Goal: Task Accomplishment & Management: Manage account settings

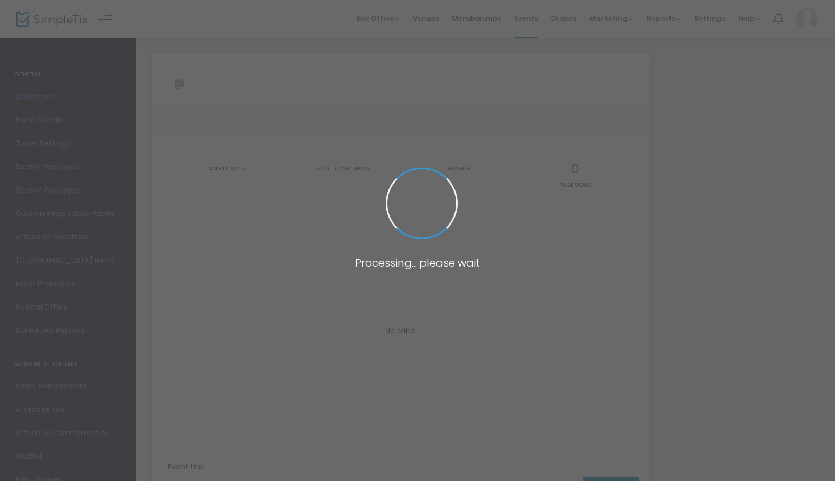
type input "[URL][DOMAIN_NAME]"
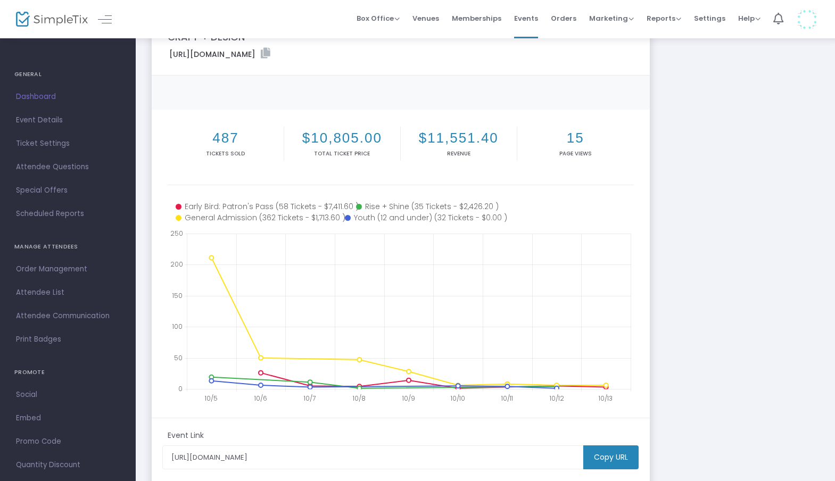
scroll to position [43, 0]
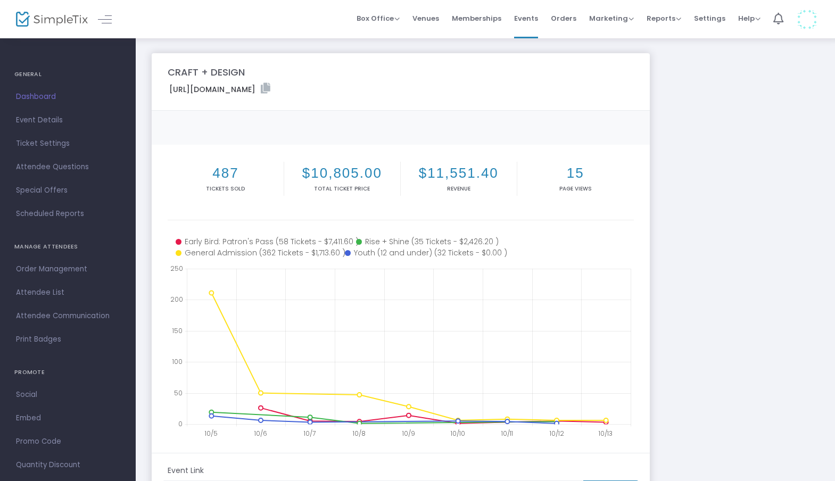
click at [270, 87] on label "[URL][DOMAIN_NAME]" at bounding box center [219, 89] width 101 height 12
click at [270, 87] on icon at bounding box center [266, 88] width 10 height 11
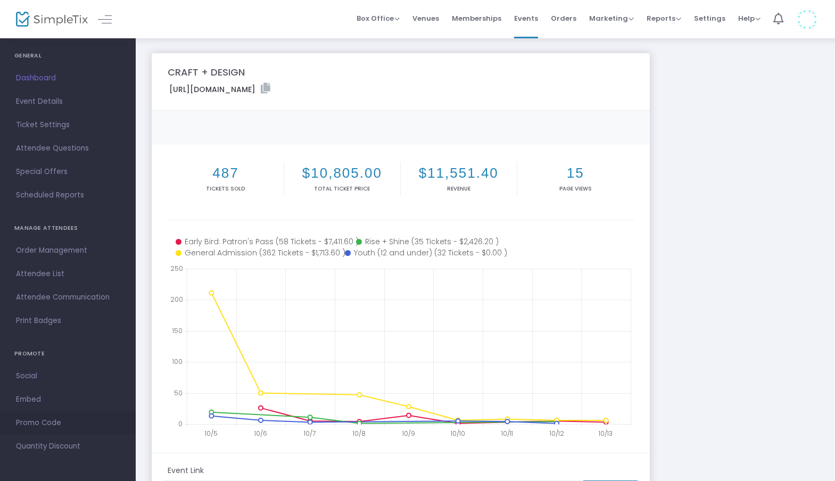
click at [34, 419] on span "Promo Code" at bounding box center [68, 423] width 104 height 14
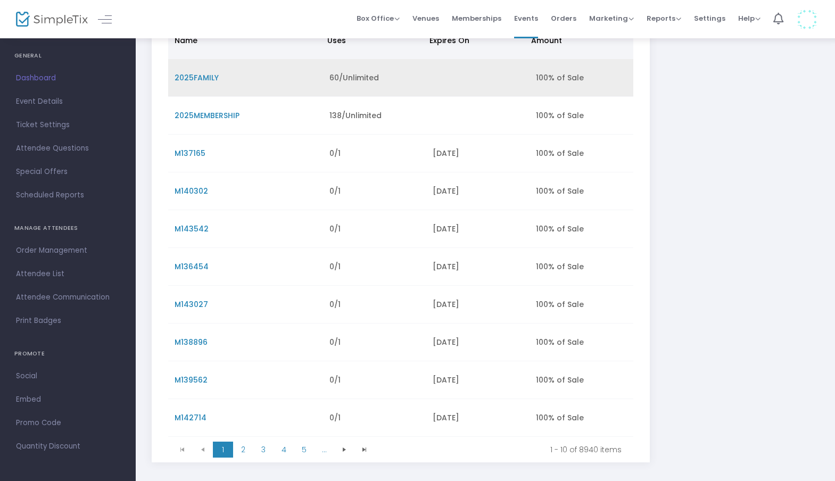
scroll to position [193, 0]
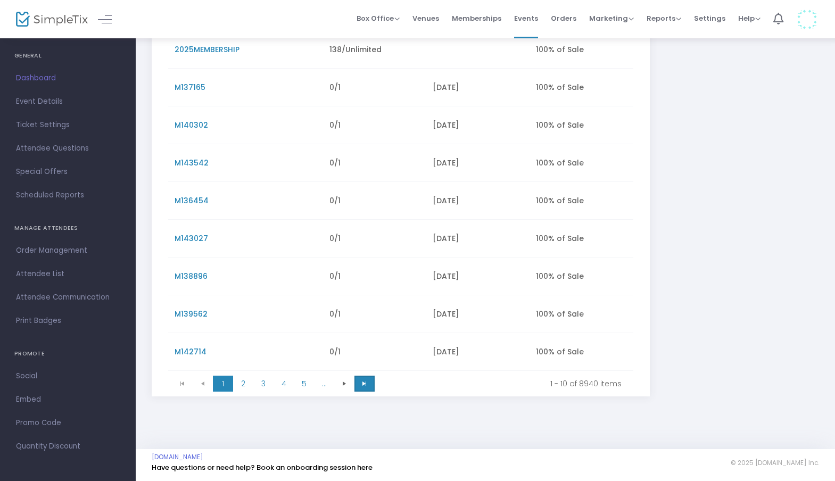
click at [365, 383] on span "Go to the last page" at bounding box center [364, 383] width 9 height 9
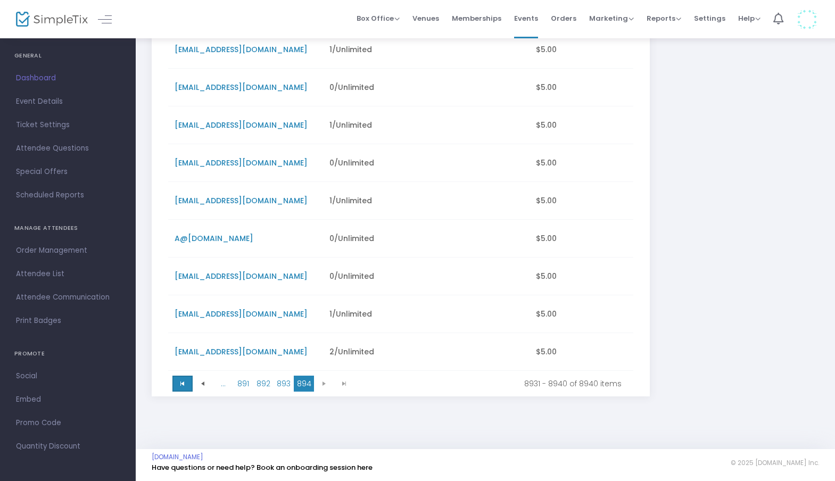
click at [186, 388] on span "Go to the first page" at bounding box center [182, 383] width 9 height 9
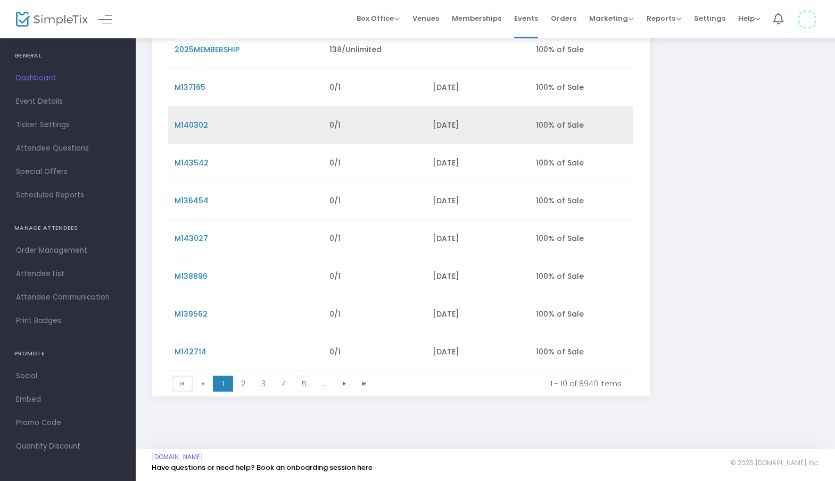
scroll to position [165, 0]
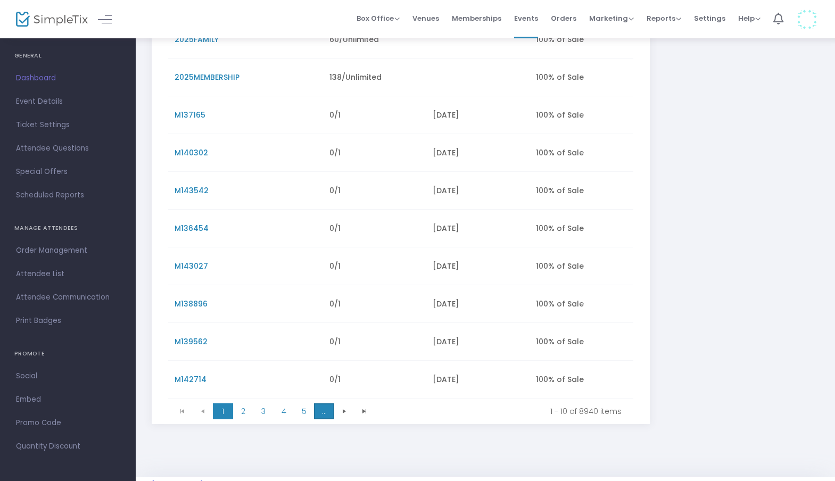
click at [325, 414] on span "..." at bounding box center [324, 411] width 20 height 16
click at [320, 416] on span "10" at bounding box center [324, 411] width 20 height 16
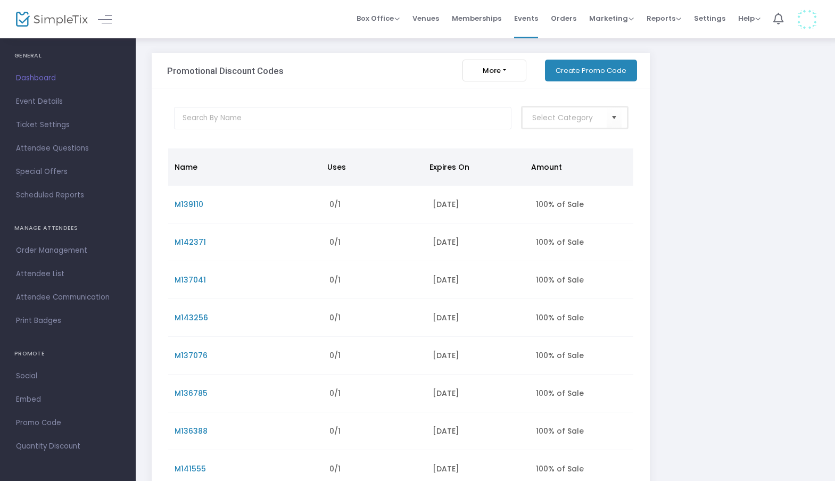
click at [583, 117] on input at bounding box center [569, 117] width 75 height 11
click at [630, 113] on div at bounding box center [575, 118] width 116 height 22
click at [619, 114] on span "Select" at bounding box center [615, 118] width 18 height 18
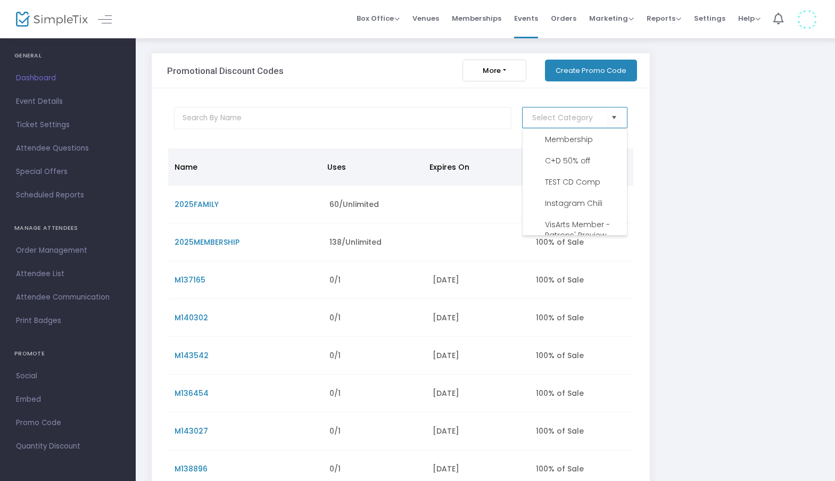
click at [509, 74] on button "More" at bounding box center [494, 71] width 64 height 22
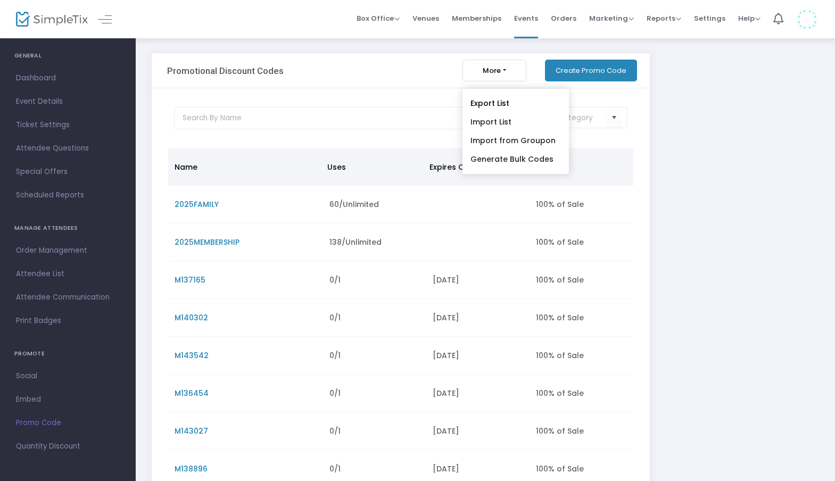
click at [45, 420] on span "Promo Code" at bounding box center [68, 423] width 104 height 14
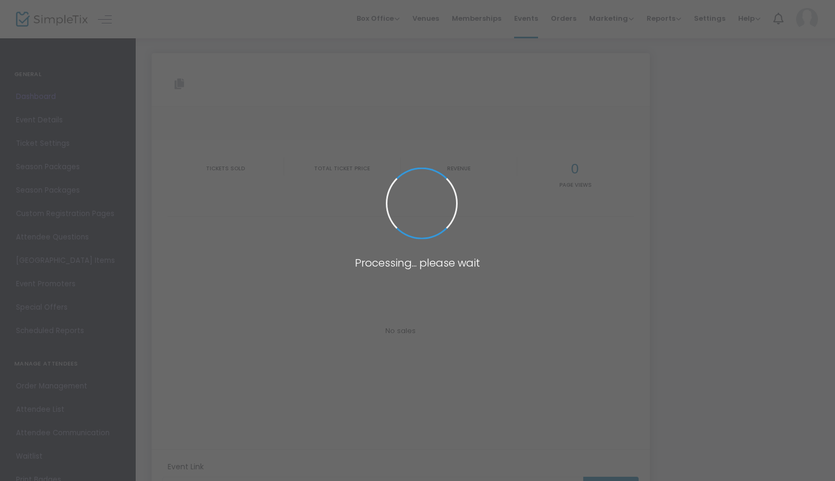
type input "[URL][DOMAIN_NAME]"
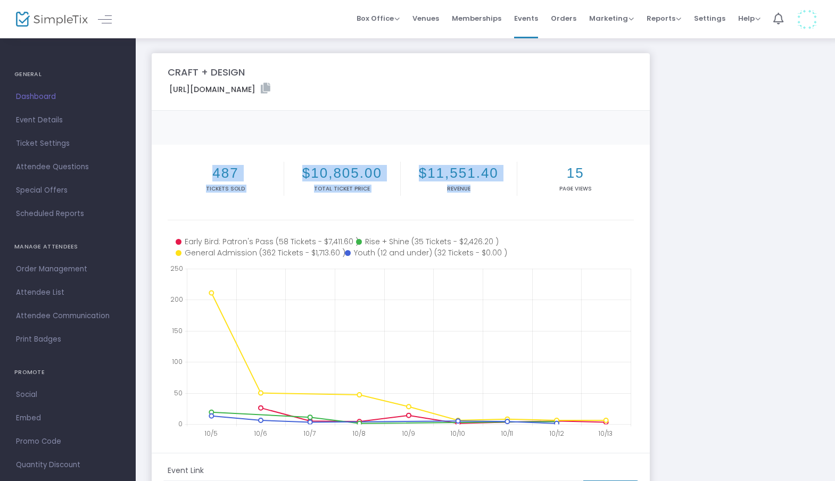
drag, startPoint x: 513, startPoint y: 186, endPoint x: 415, endPoint y: 137, distance: 109.5
click at [416, 137] on m-panel "CRAFT + DESIGN https://www.simpletix.com/e/craft-design-tickets-238357 Copy 487…" at bounding box center [401, 302] width 498 height 499
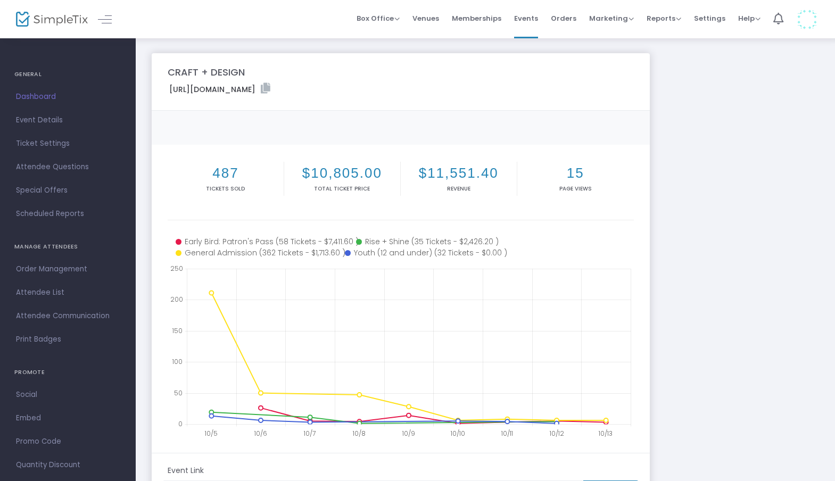
click at [507, 128] on div "Copy" at bounding box center [400, 127] width 476 height 11
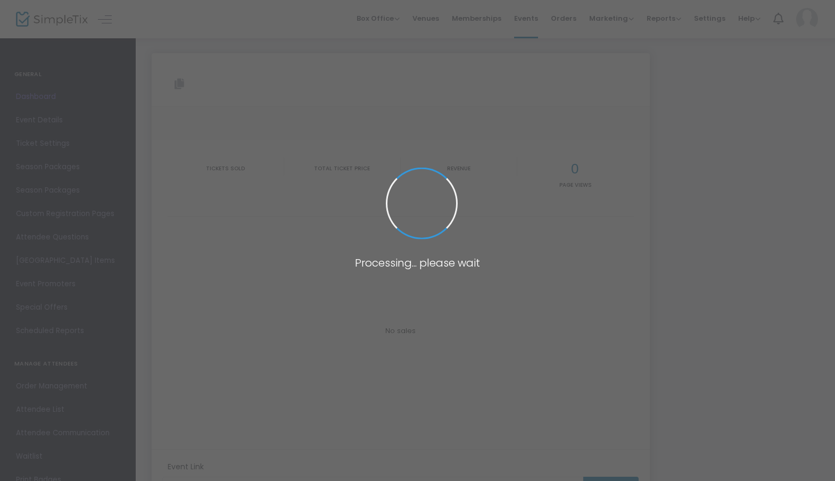
type input "[URL][DOMAIN_NAME]"
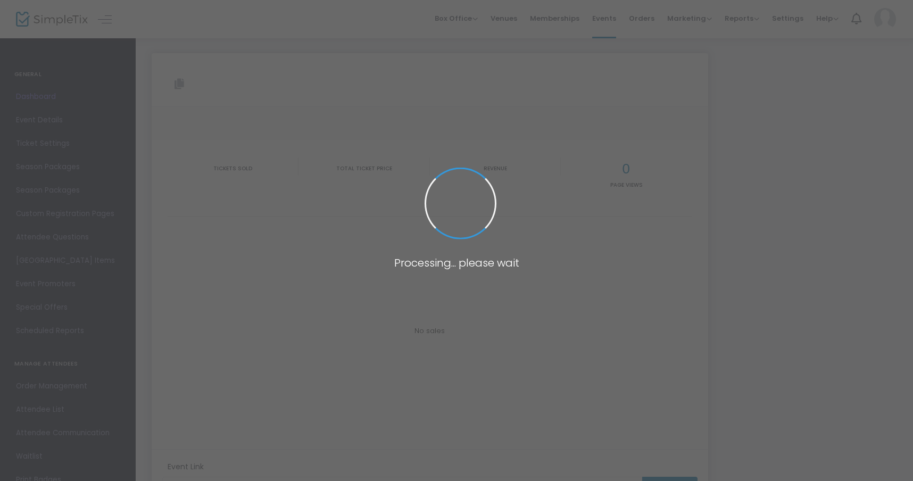
type input "[URL][DOMAIN_NAME]"
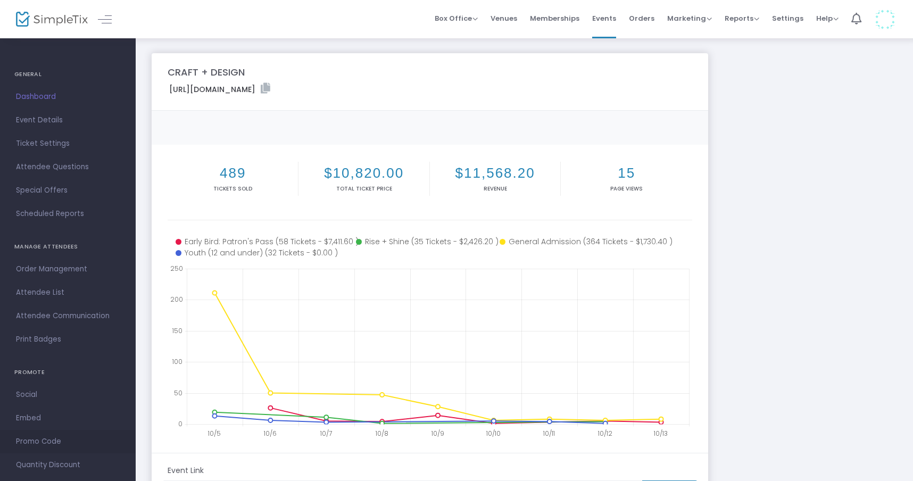
click at [34, 443] on span "Promo Code" at bounding box center [68, 442] width 104 height 14
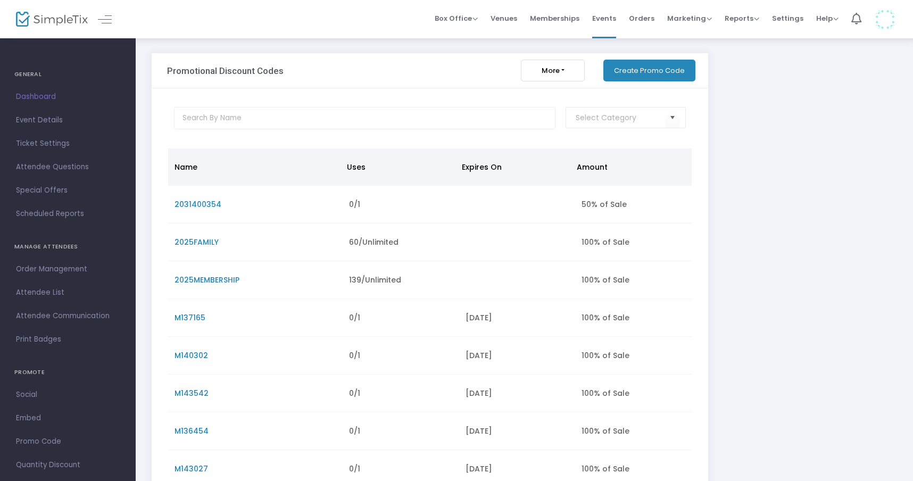
click at [654, 67] on button "Create Promo Code" at bounding box center [650, 71] width 92 height 22
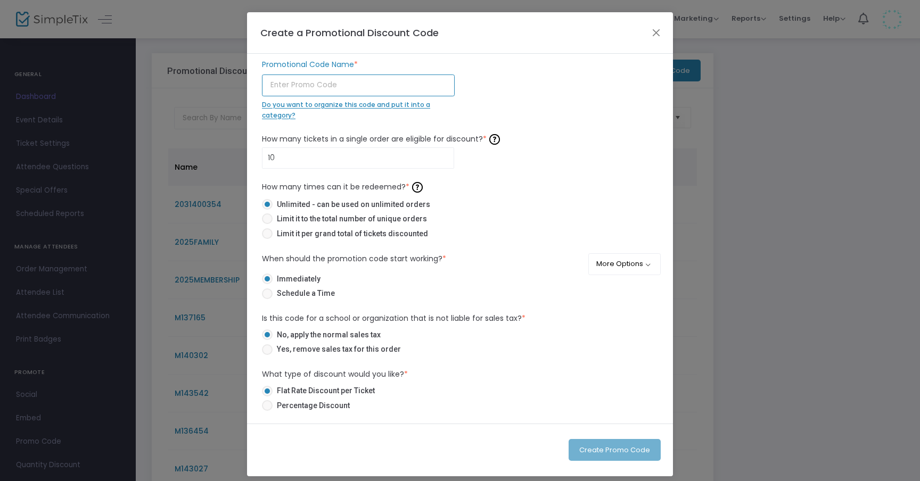
click at [346, 86] on input "text" at bounding box center [358, 86] width 193 height 22
type input "TESTTEST"
click at [351, 157] on input "10" at bounding box center [357, 158] width 191 height 20
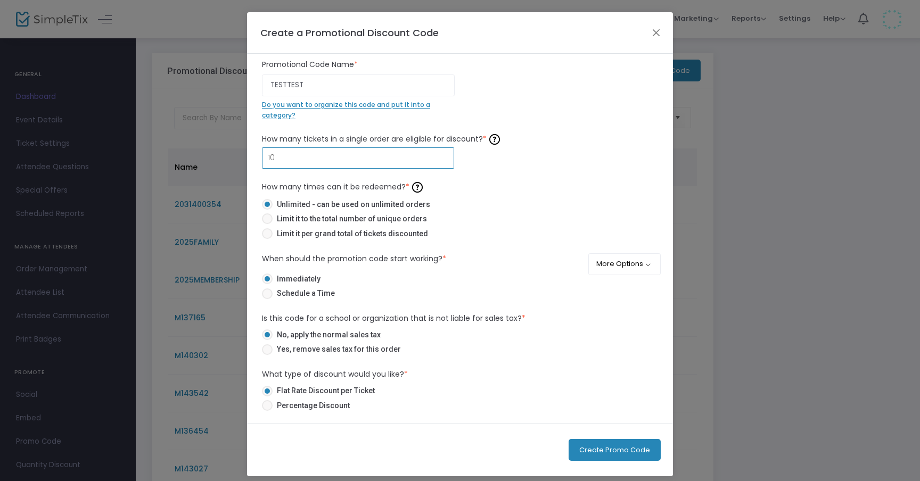
click at [351, 157] on input "10" at bounding box center [357, 158] width 191 height 20
type input "1"
click at [283, 227] on mat-radio-button "Limit it to the total number of unique orders" at bounding box center [460, 220] width 396 height 15
click at [283, 234] on span "Limit it per grand total of tickets discounted" at bounding box center [349, 233] width 155 height 11
click at [267, 239] on input "Limit it per grand total of tickets discounted" at bounding box center [267, 239] width 1 height 1
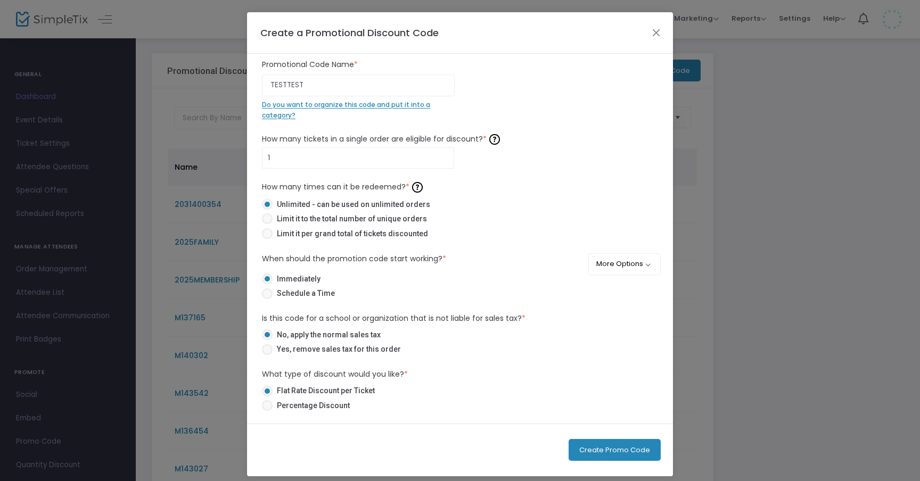
radio input "true"
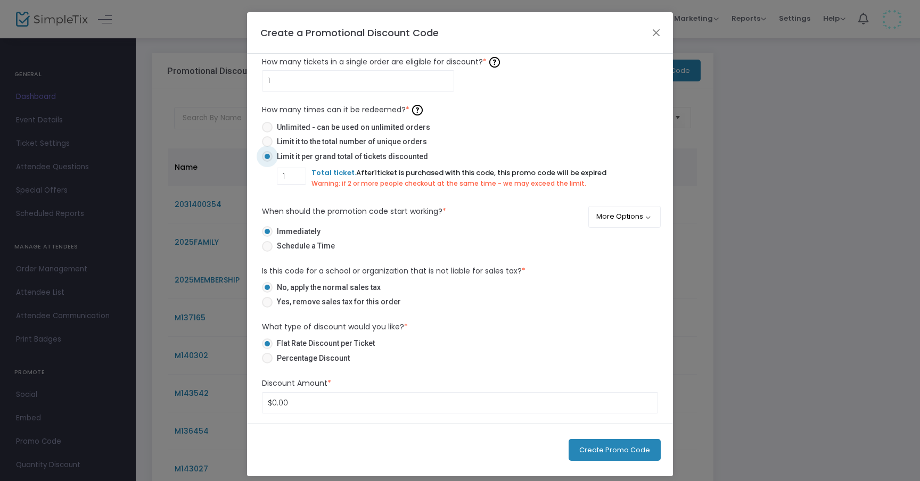
scroll to position [105, 0]
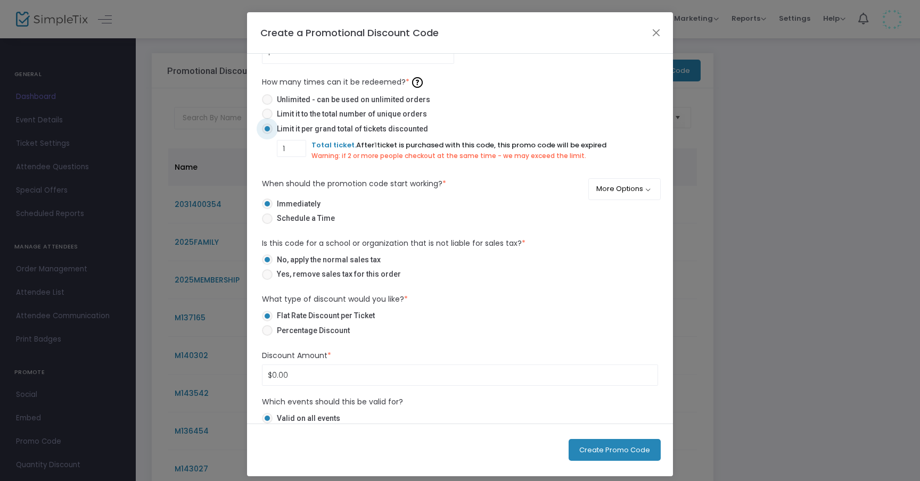
click at [330, 276] on span "Yes, remove sales tax for this order" at bounding box center [336, 274] width 128 height 11
click at [267, 280] on input "Yes, remove sales tax for this order" at bounding box center [267, 280] width 1 height 1
radio input "true"
click at [328, 258] on span "No, apply the normal sales tax" at bounding box center [326, 259] width 108 height 11
click at [267, 265] on input "No, apply the normal sales tax" at bounding box center [267, 265] width 1 height 1
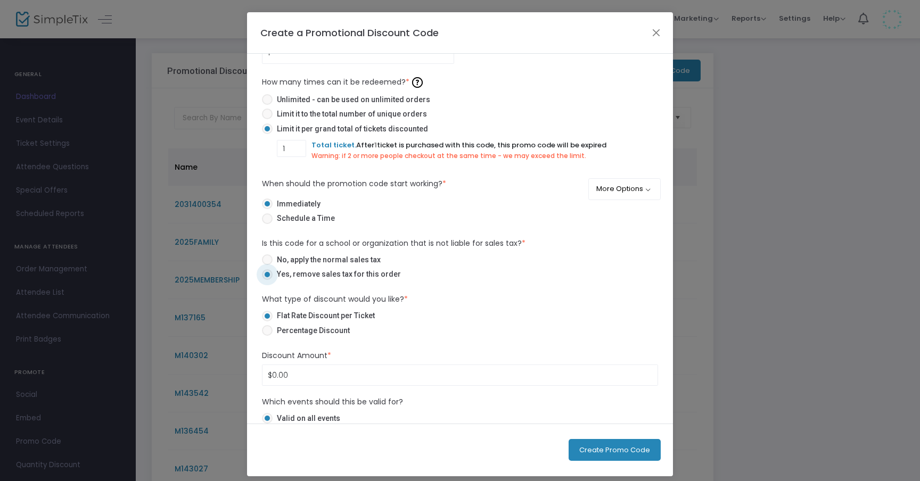
radio input "true"
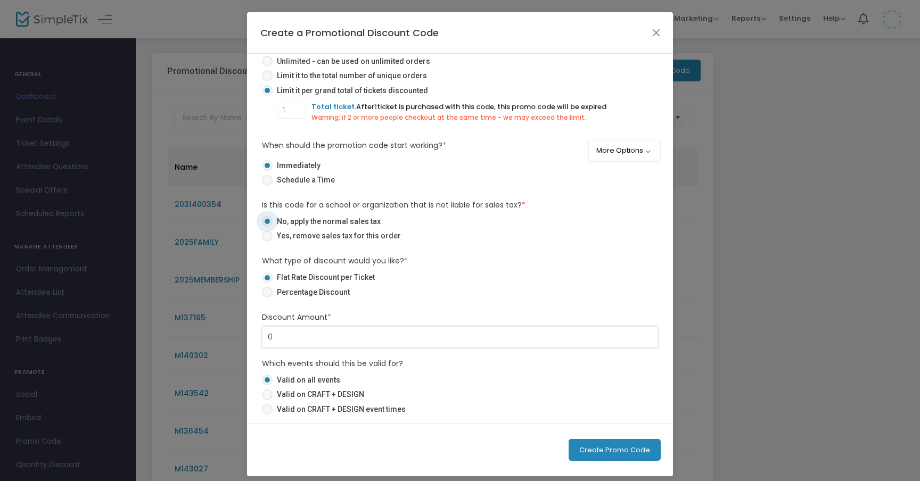
click at [329, 334] on input "0" at bounding box center [459, 337] width 395 height 20
type input "$0.00"
click at [307, 285] on mat-radio-button "Flat Rate Discount per Ticket" at bounding box center [460, 279] width 396 height 15
click at [307, 292] on span "Percentage Discount" at bounding box center [310, 292] width 77 height 11
click at [267, 297] on input "Percentage Discount" at bounding box center [267, 297] width 1 height 1
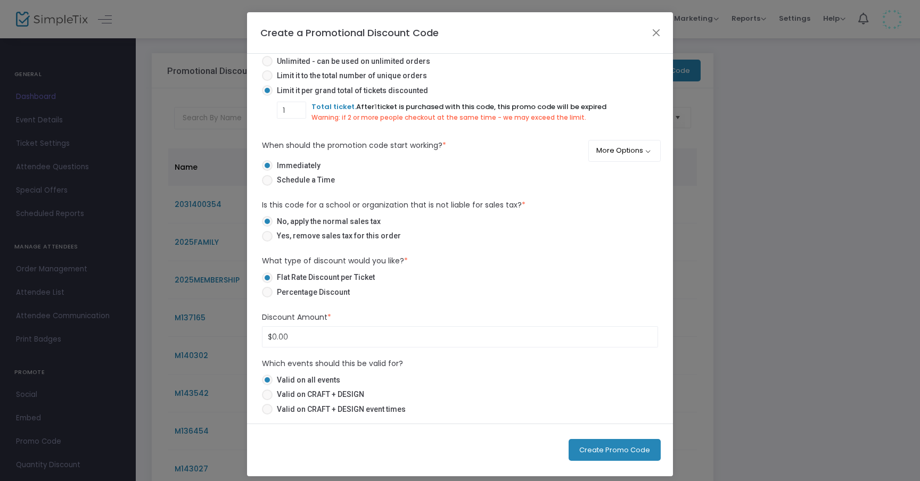
radio input "true"
click at [302, 346] on input "0" at bounding box center [459, 337] width 395 height 20
type input "100.00%"
click at [499, 295] on label "Percentage Discount" at bounding box center [455, 292] width 387 height 11
click at [267, 297] on input "Percentage Discount" at bounding box center [267, 297] width 1 height 1
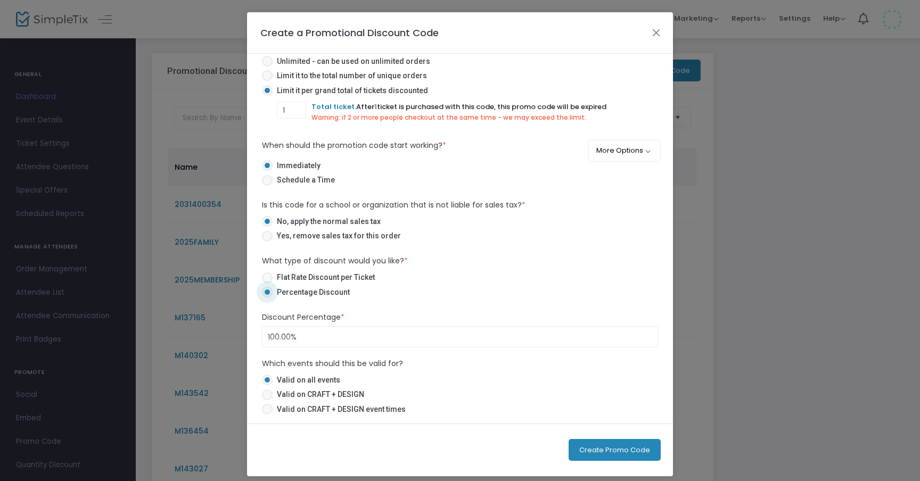
click at [360, 406] on span "Valid on CRAFT + DESIGN event times" at bounding box center [338, 409] width 133 height 11
click at [267, 415] on input "Valid on CRAFT + DESIGN event times" at bounding box center [267, 415] width 1 height 1
radio input "true"
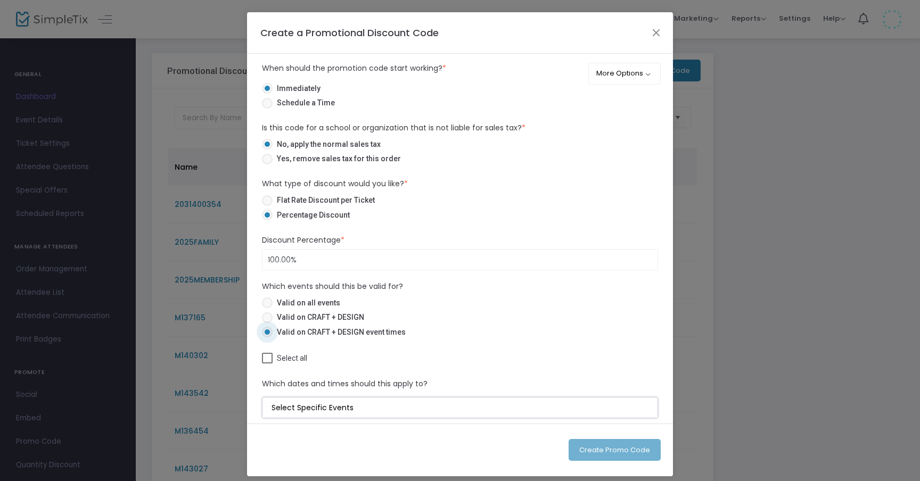
click at [308, 412] on input at bounding box center [461, 407] width 381 height 11
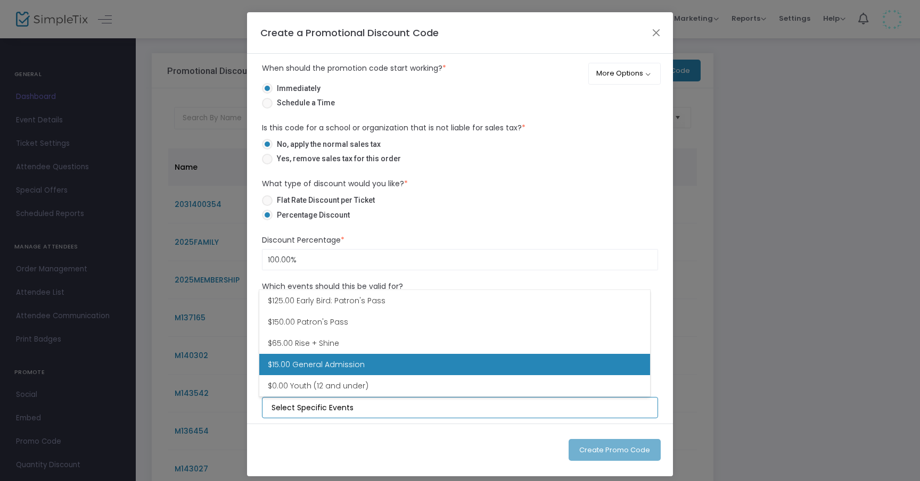
click at [349, 365] on span "$15.00 General Admission" at bounding box center [316, 364] width 97 height 11
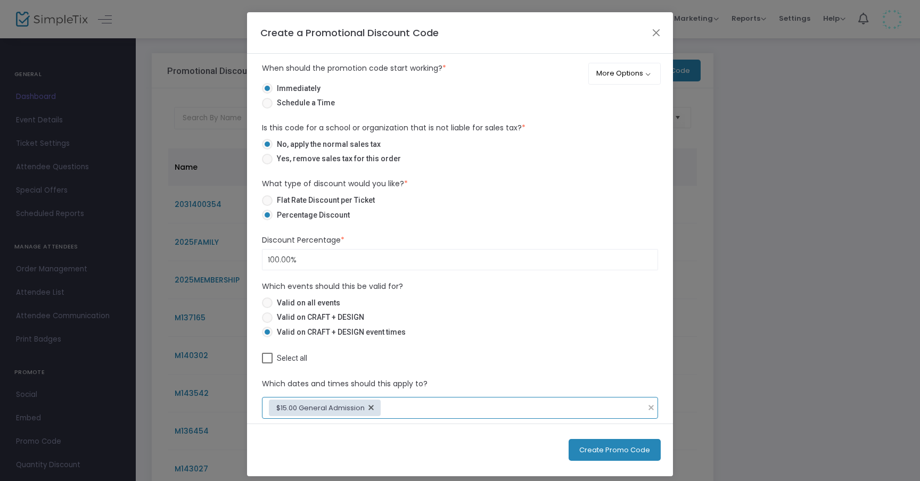
click at [390, 445] on div "Create Promo Code" at bounding box center [460, 450] width 426 height 53
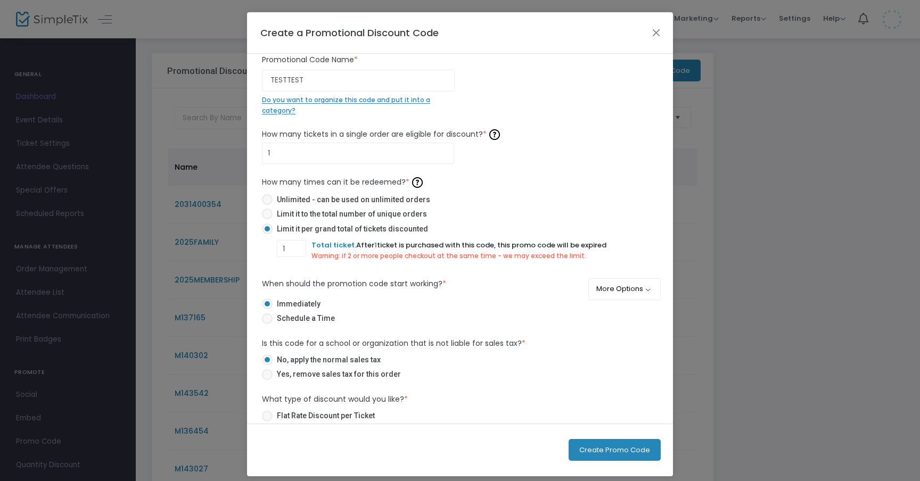
scroll to position [0, 0]
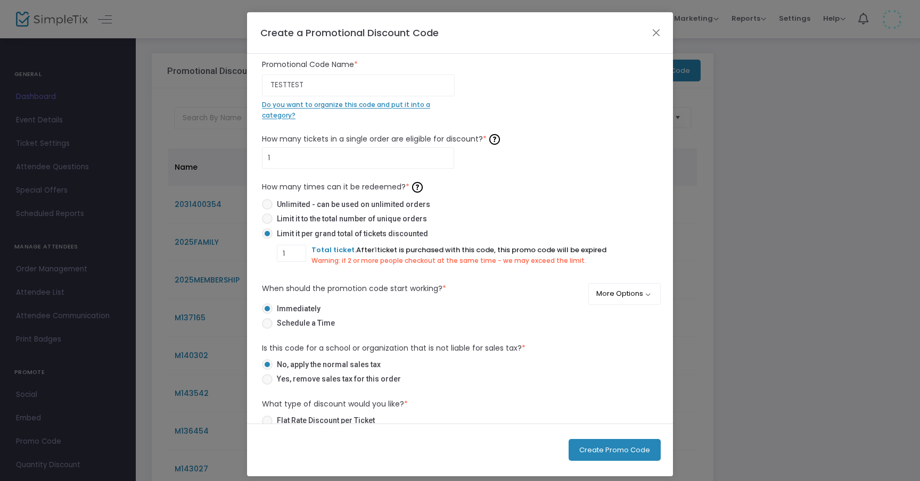
click at [600, 454] on button "Create Promo Code" at bounding box center [614, 450] width 92 height 22
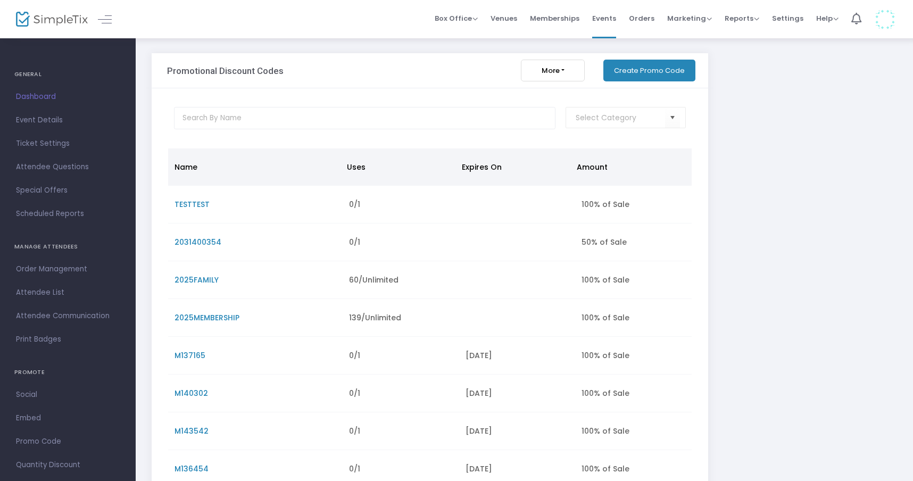
click at [192, 209] on span "TESTTEST" at bounding box center [192, 204] width 35 height 11
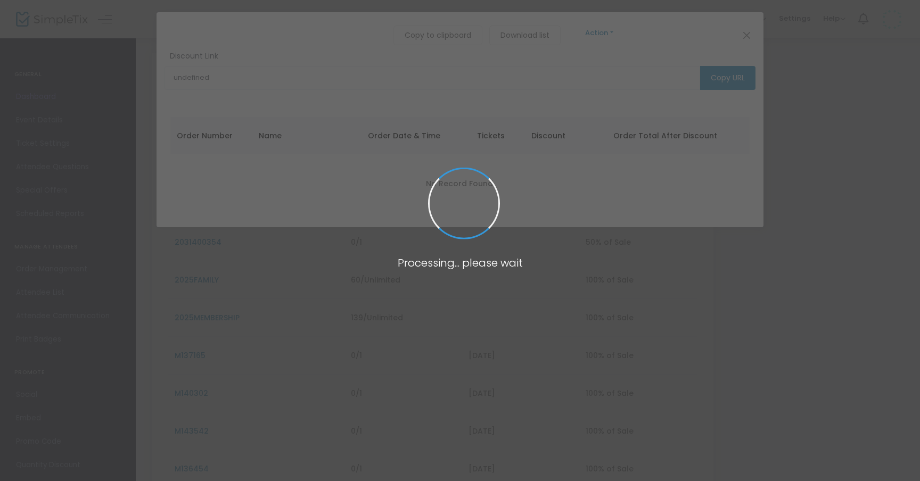
type input "[URL][DOMAIN_NAME]"
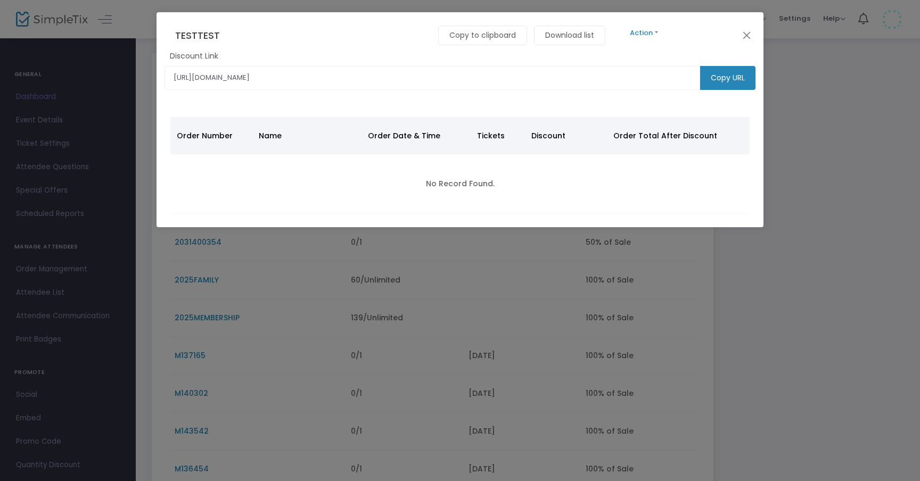
click at [653, 36] on button "Action" at bounding box center [644, 33] width 64 height 12
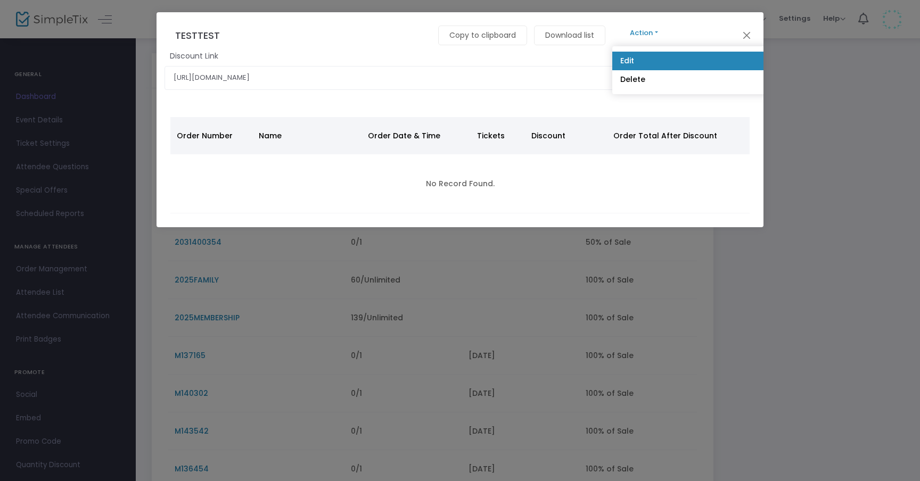
click at [651, 59] on link "Edit" at bounding box center [915, 61] width 607 height 19
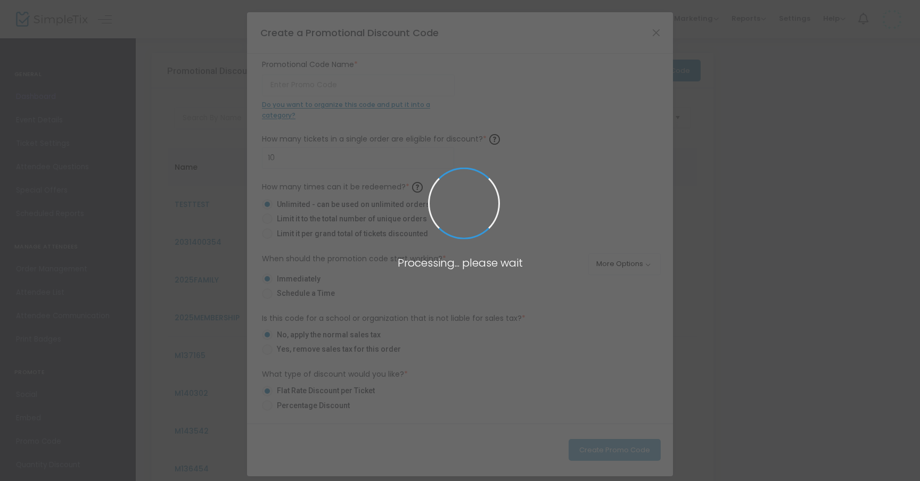
type input "TESTTEST"
type input "1"
radio input "false"
radio input "true"
radio input "false"
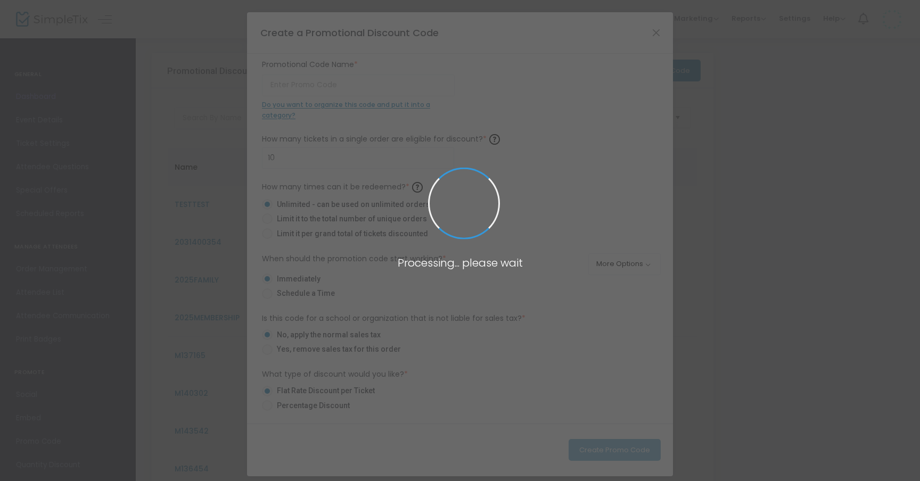
radio input "true"
type input "100.00%"
radio input "false"
radio input "true"
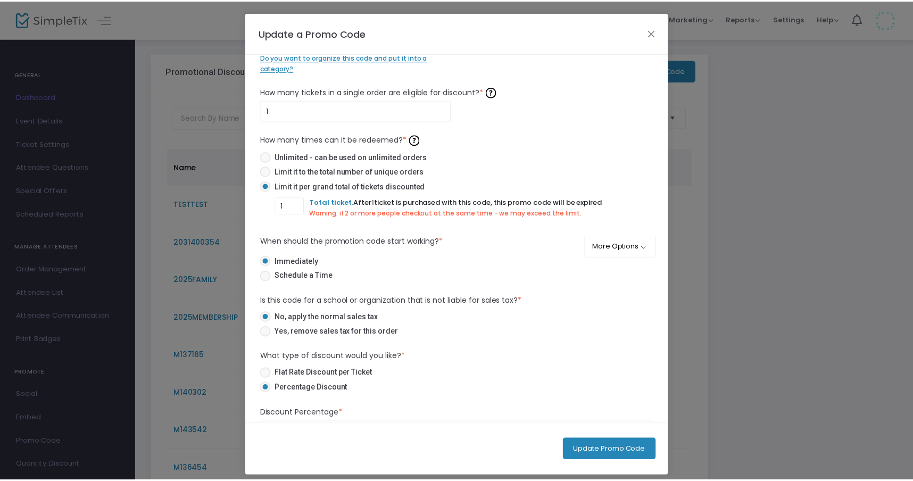
scroll to position [49, 0]
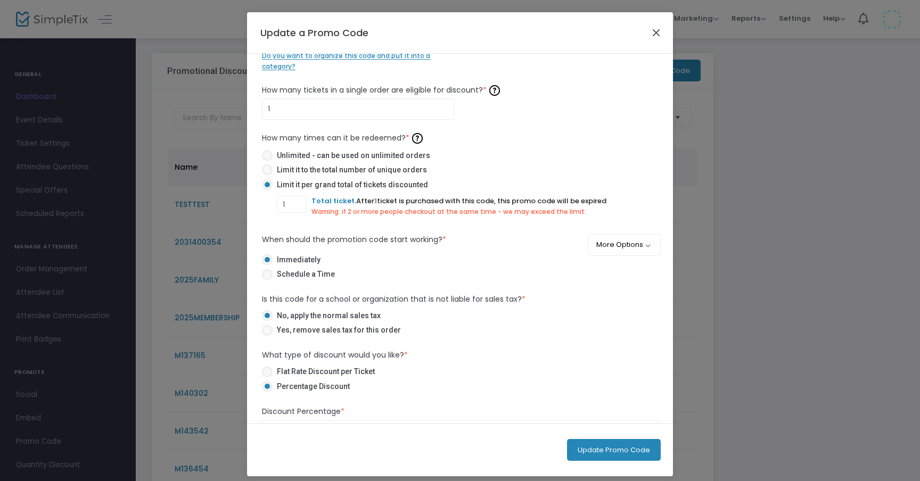
click at [654, 29] on button "Close" at bounding box center [656, 33] width 14 height 14
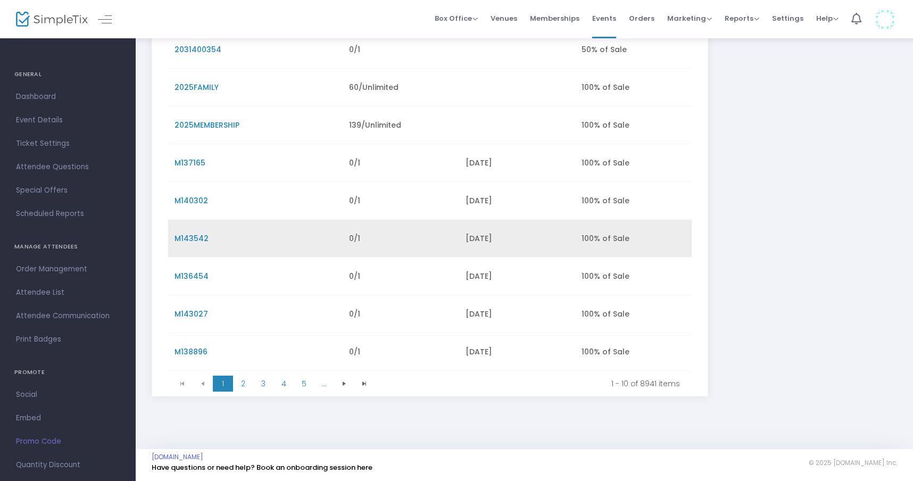
scroll to position [0, 0]
